Goal: Find specific page/section: Find specific page/section

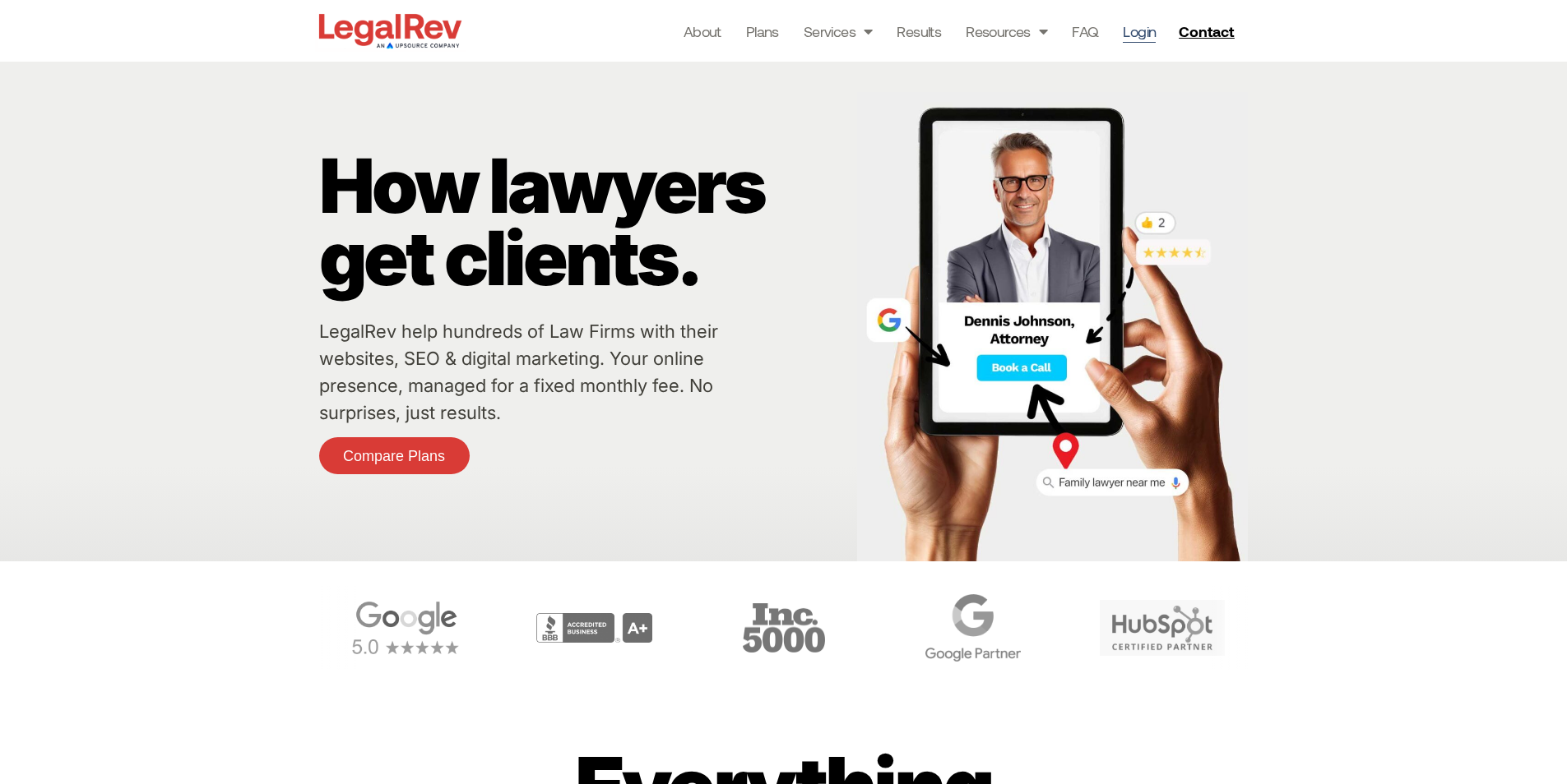
click at [1147, 34] on link "Login" at bounding box center [1139, 31] width 33 height 23
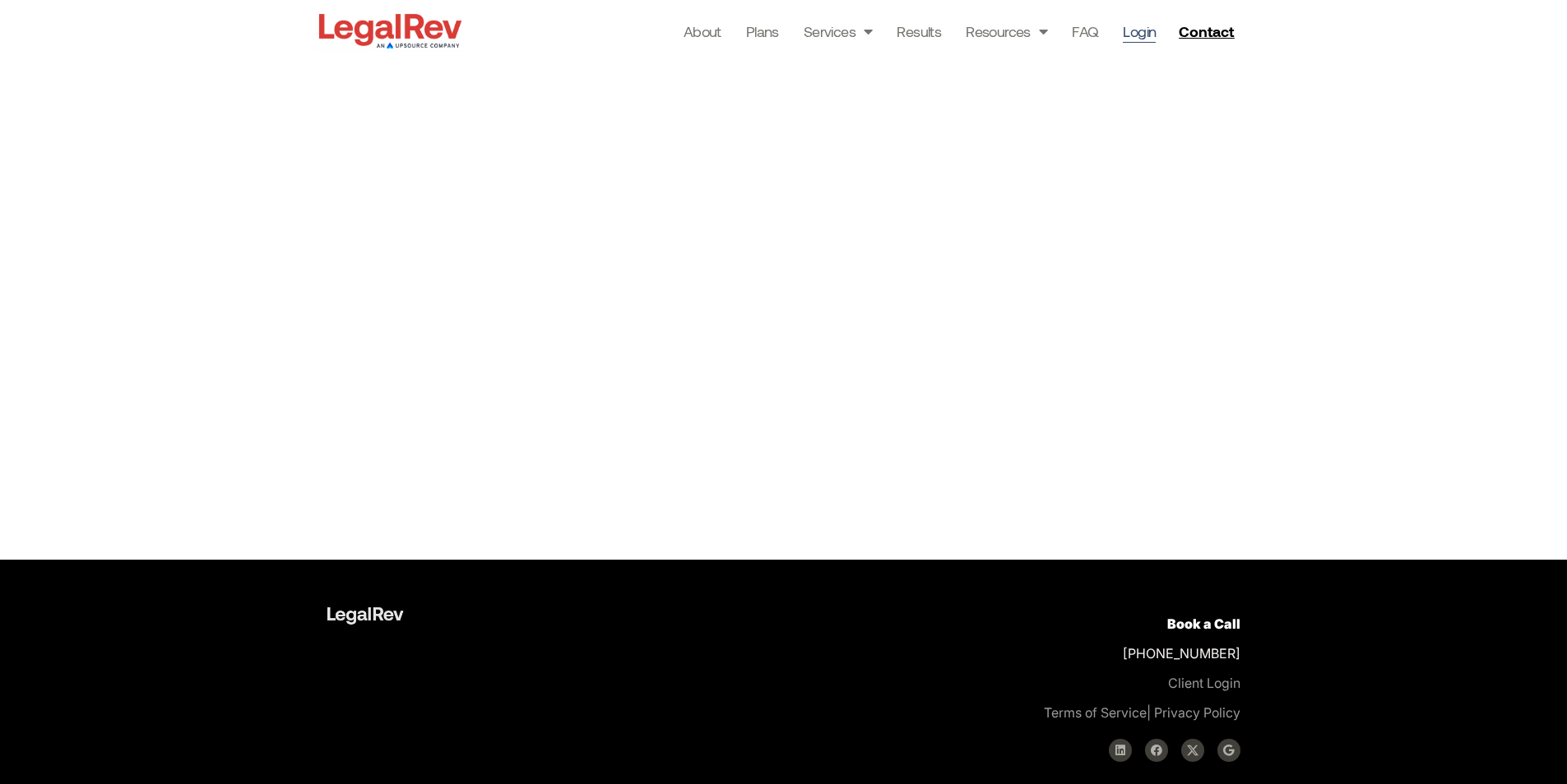
scroll to position [399, 0]
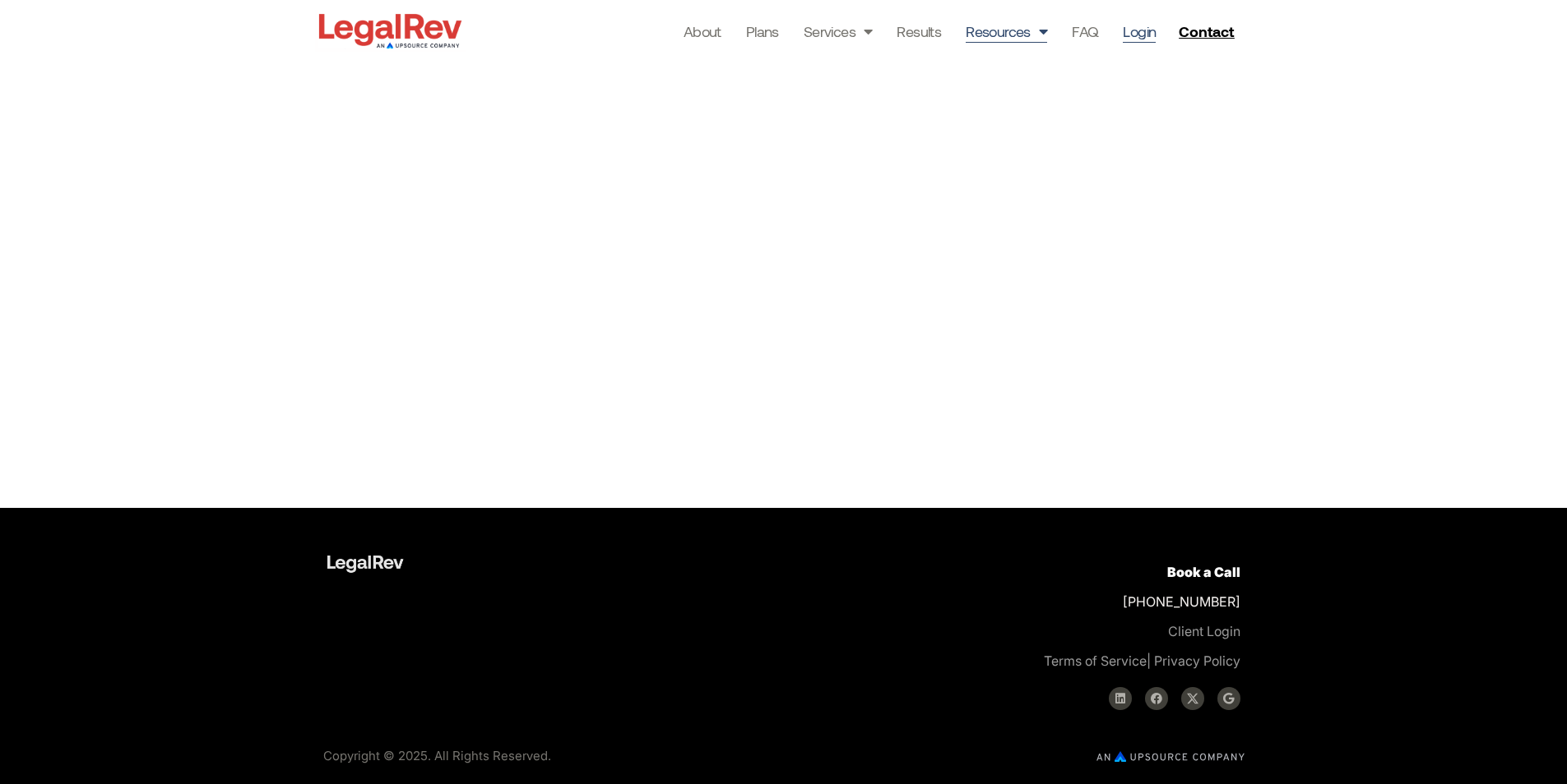
click at [999, 32] on link "Resources" at bounding box center [1006, 31] width 81 height 23
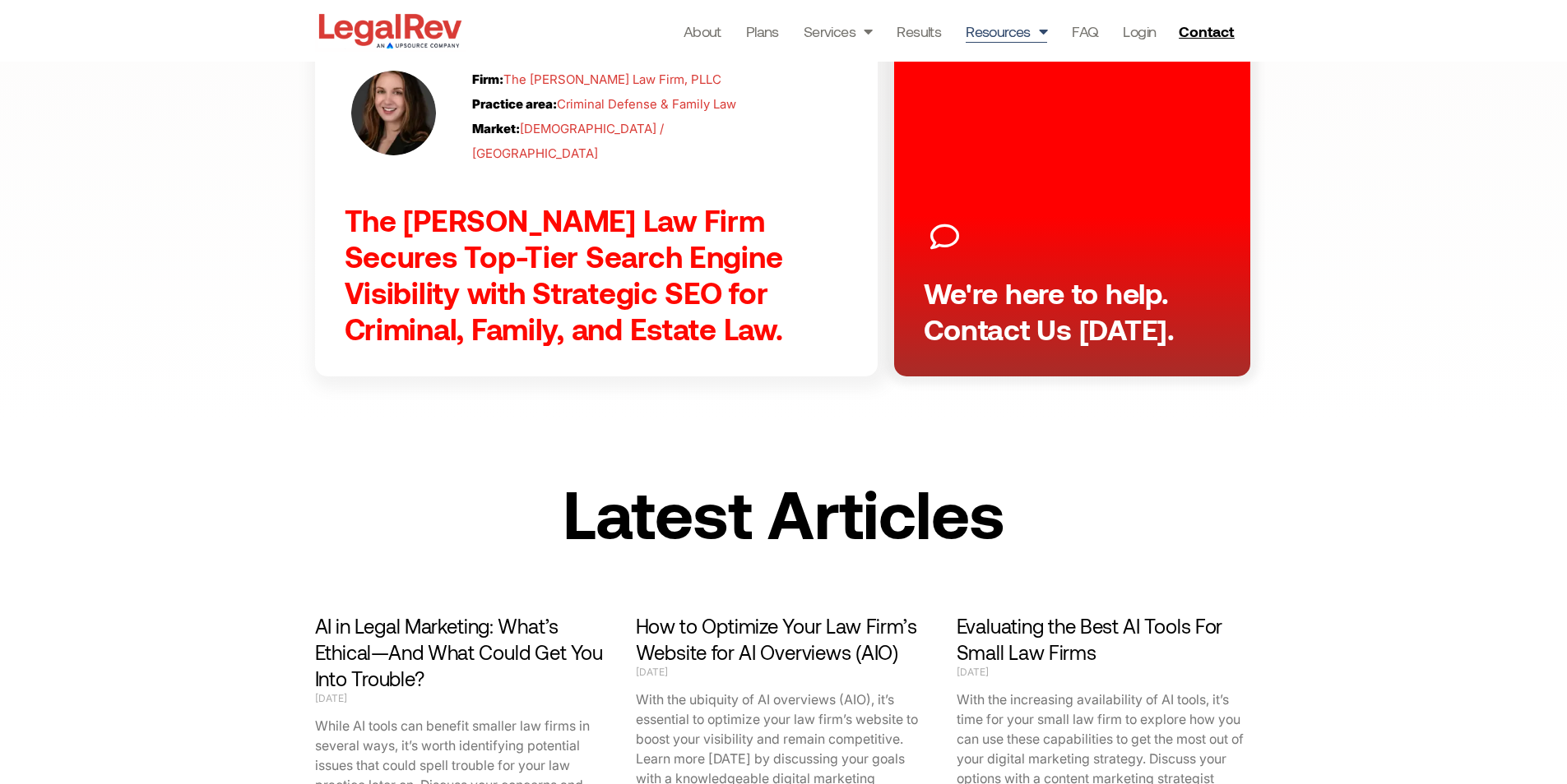
scroll to position [1562, 0]
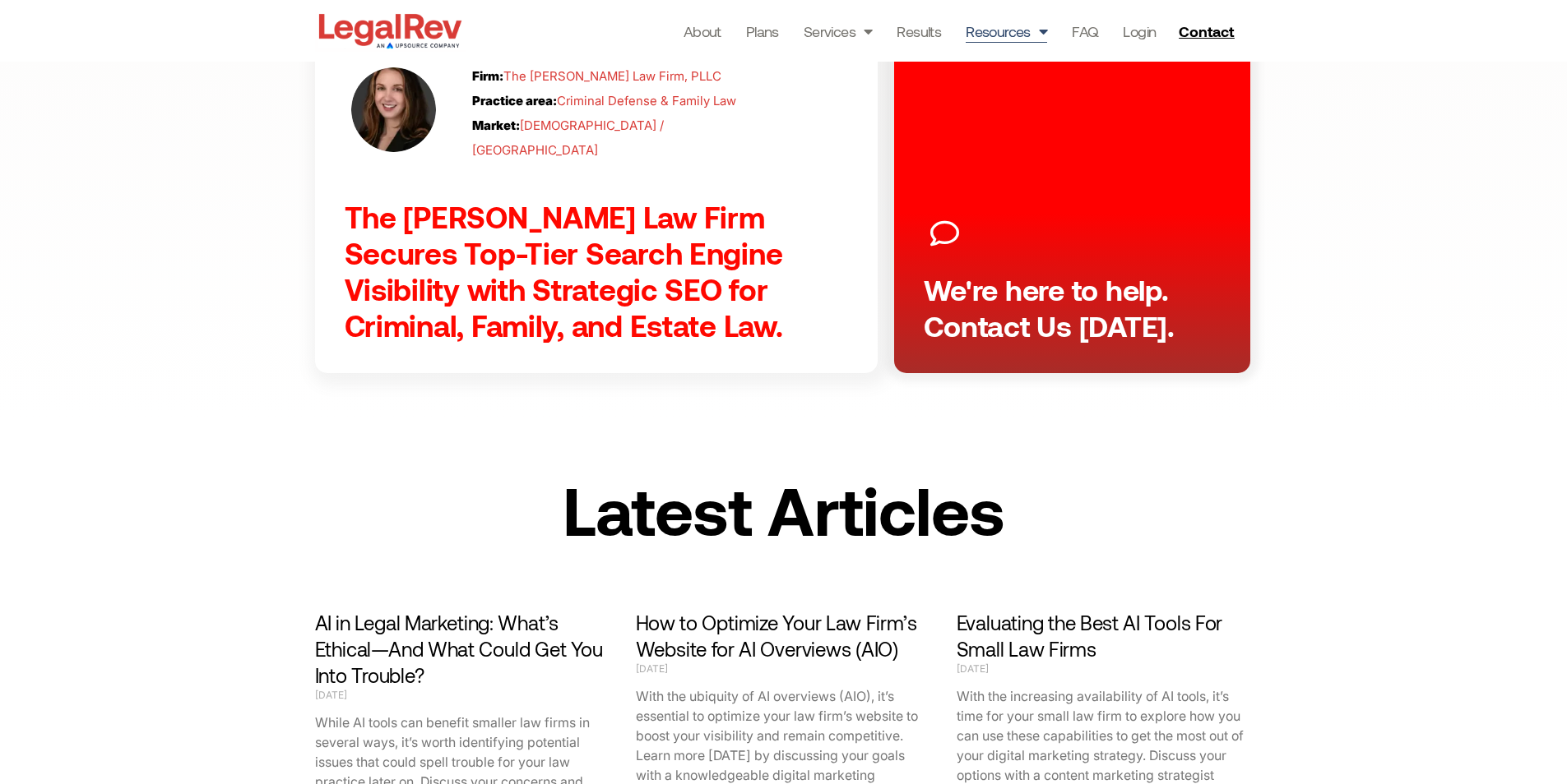
click at [1155, 44] on div "About Plans Services Law Firm Website Design Law Firm Brand Identity Content Ma…" at bounding box center [855, 31] width 780 height 62
click at [1159, 273] on h2 "We're here to help. Contact Us Today." at bounding box center [1072, 307] width 297 height 73
